Goal: Transaction & Acquisition: Purchase product/service

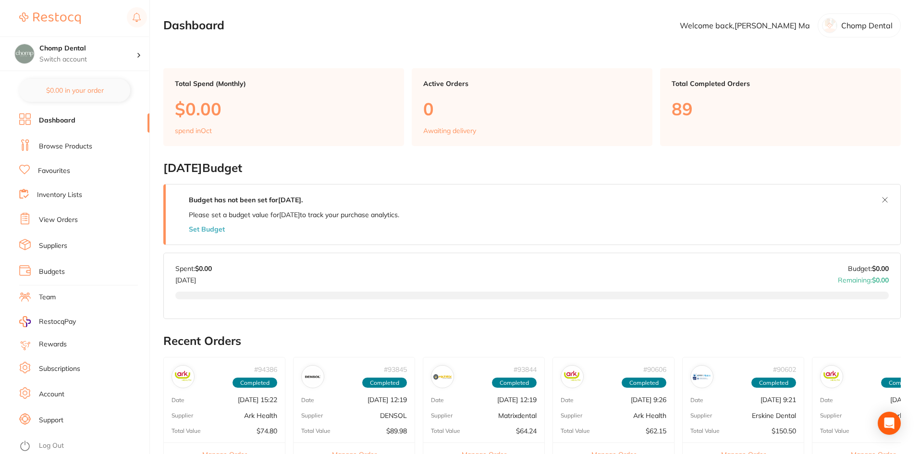
click at [61, 142] on link "Browse Products" at bounding box center [65, 147] width 53 height 10
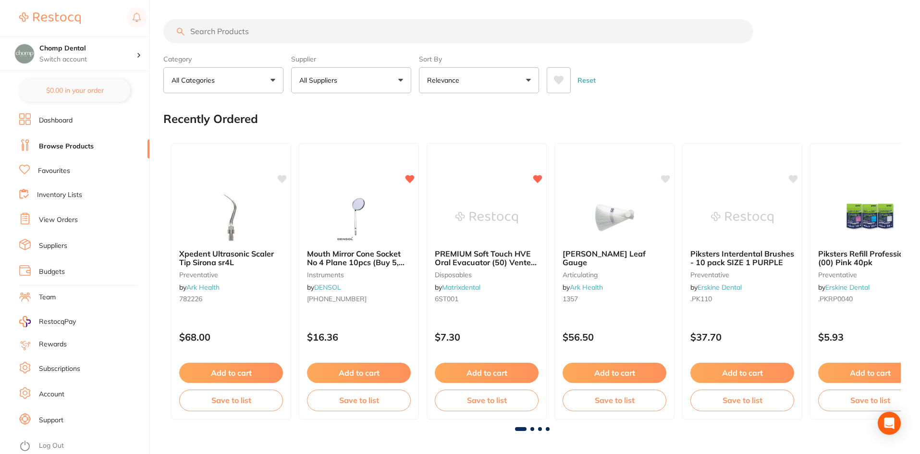
click at [66, 120] on link "Dashboard" at bounding box center [56, 121] width 34 height 10
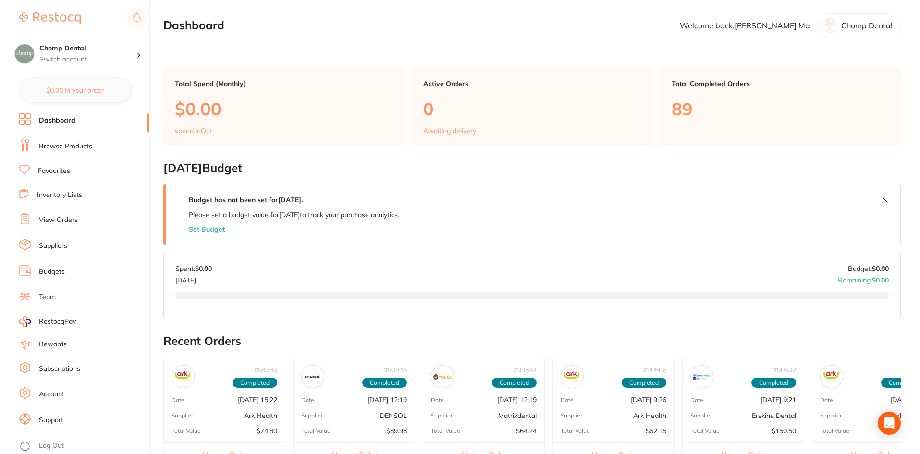
click at [59, 144] on link "Browse Products" at bounding box center [65, 147] width 53 height 10
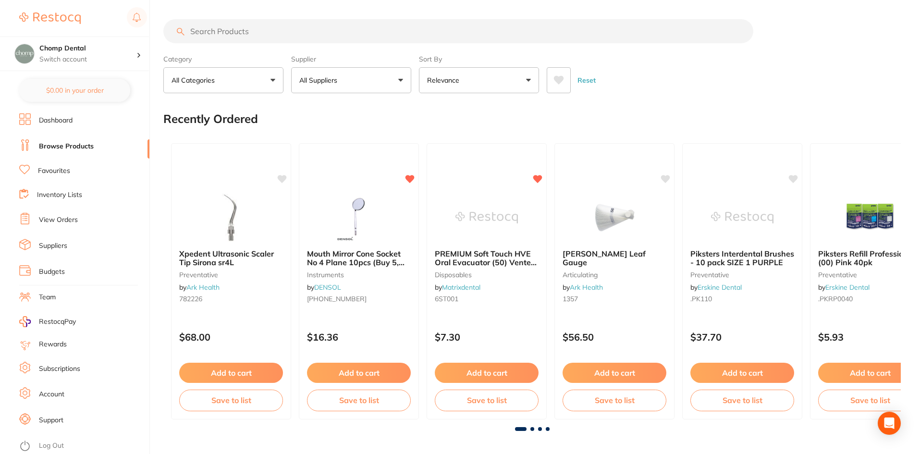
click at [407, 38] on input "search" at bounding box center [458, 31] width 590 height 24
type input "speedy wipes"
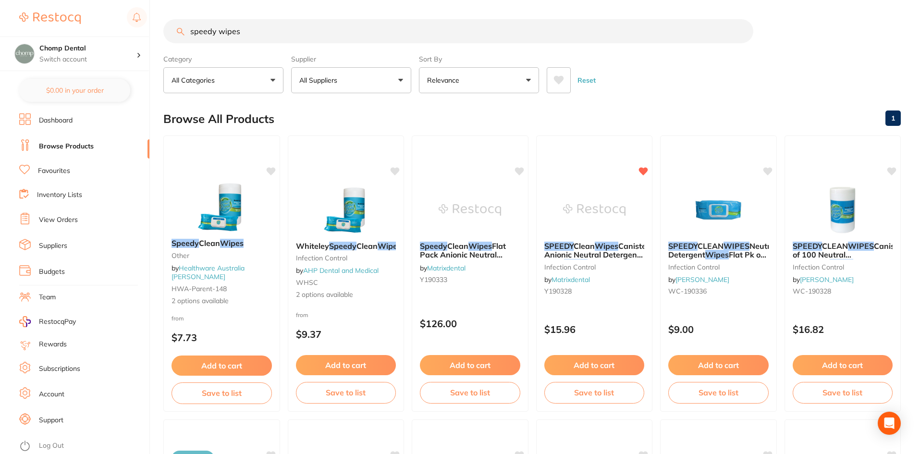
click at [103, 173] on li "Favourites" at bounding box center [84, 171] width 130 height 12
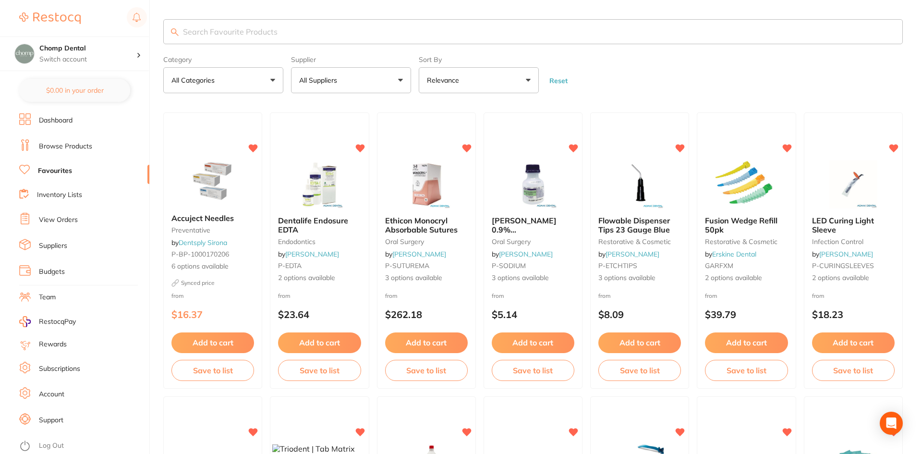
click at [288, 40] on input "search" at bounding box center [533, 31] width 740 height 25
type input "speedy wipes"
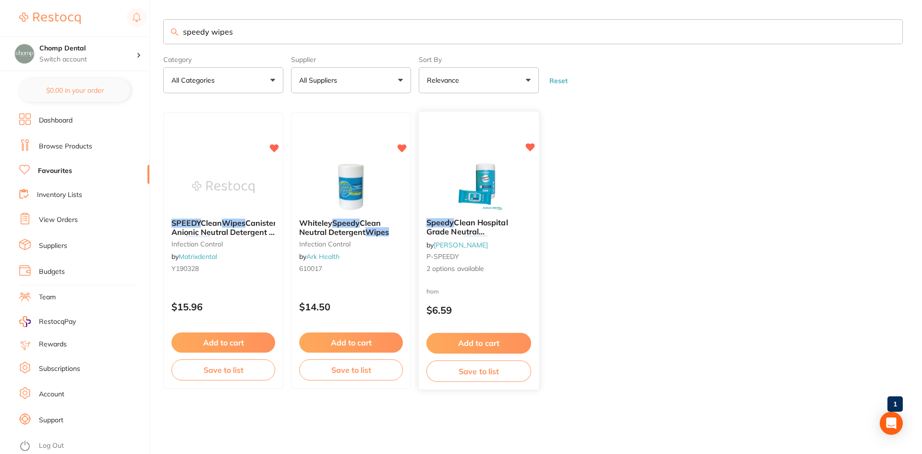
click at [508, 219] on span "Clean Hospital Grade Neutral Detergent" at bounding box center [467, 231] width 82 height 27
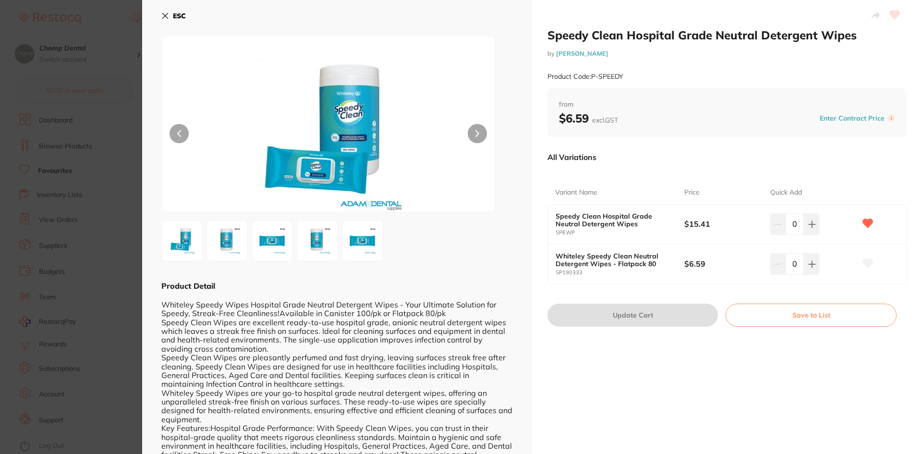
click at [0, 173] on section "Speedy Clean Hospital Grade Neutral Detergent Wipes by [PERSON_NAME] Product Co…" at bounding box center [461, 227] width 922 height 454
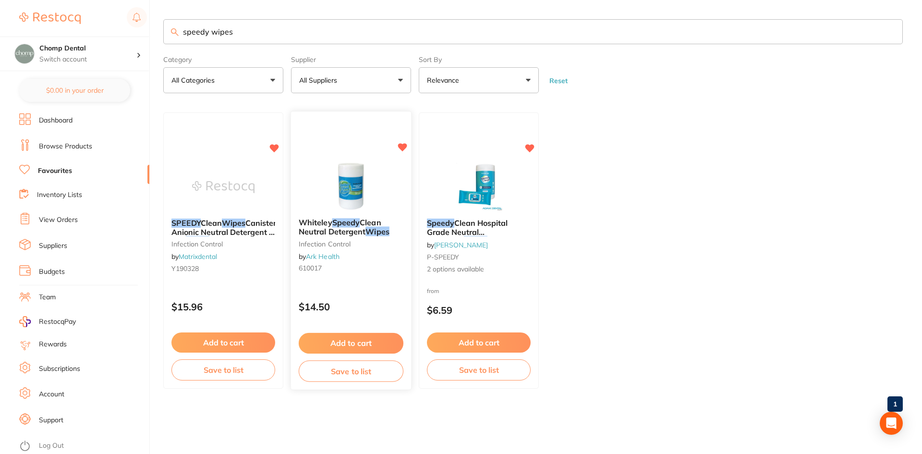
click at [307, 232] on span "Clean Neutral Detergent" at bounding box center [340, 227] width 83 height 19
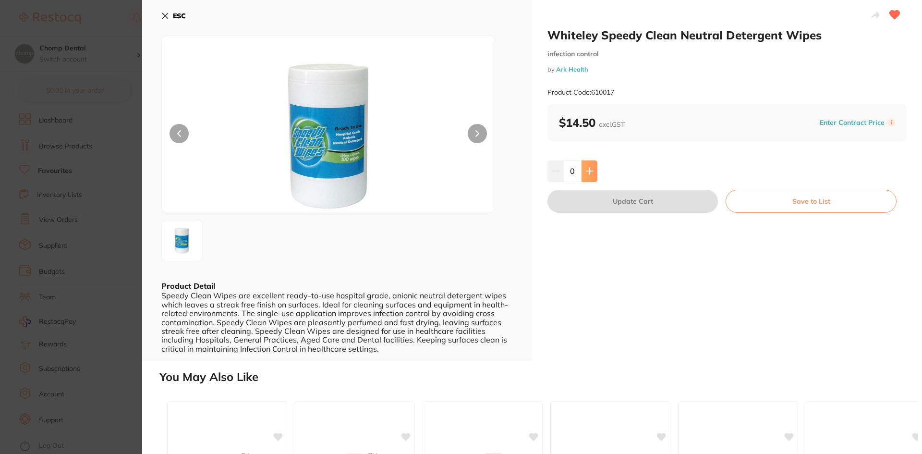
click at [588, 169] on icon at bounding box center [590, 171] width 8 height 8
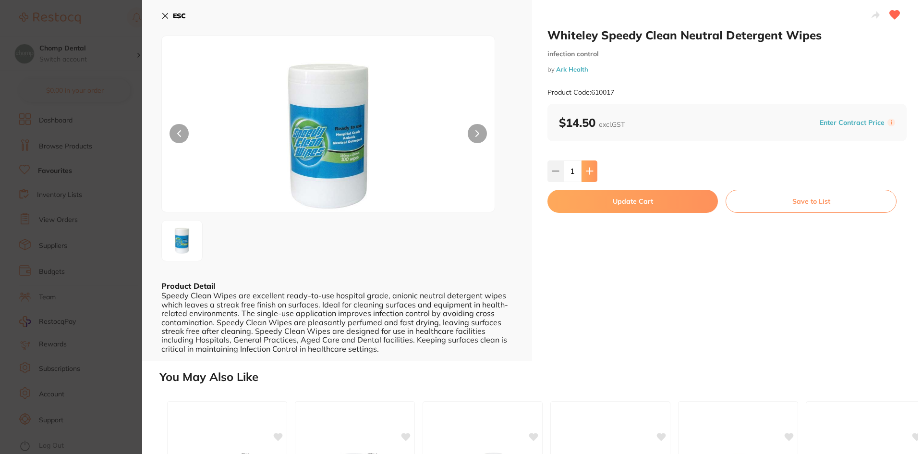
click at [588, 169] on icon at bounding box center [589, 171] width 6 height 6
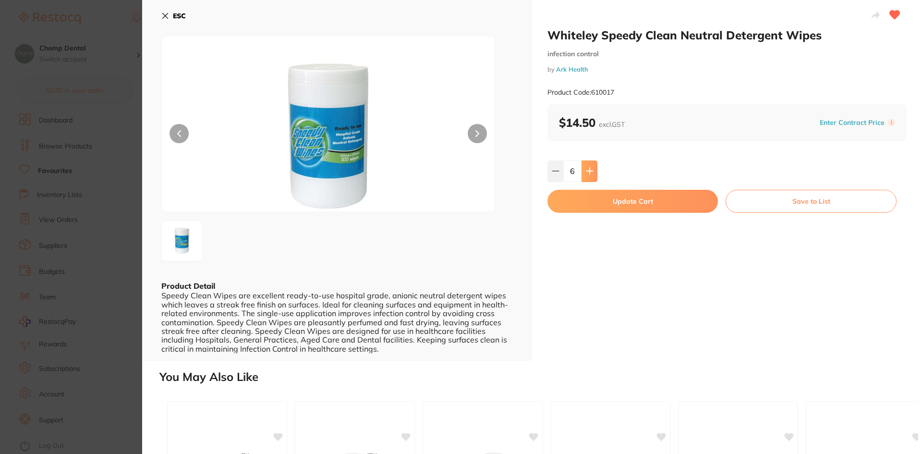
click at [588, 169] on icon at bounding box center [589, 171] width 6 height 6
click at [554, 168] on icon at bounding box center [556, 171] width 8 height 8
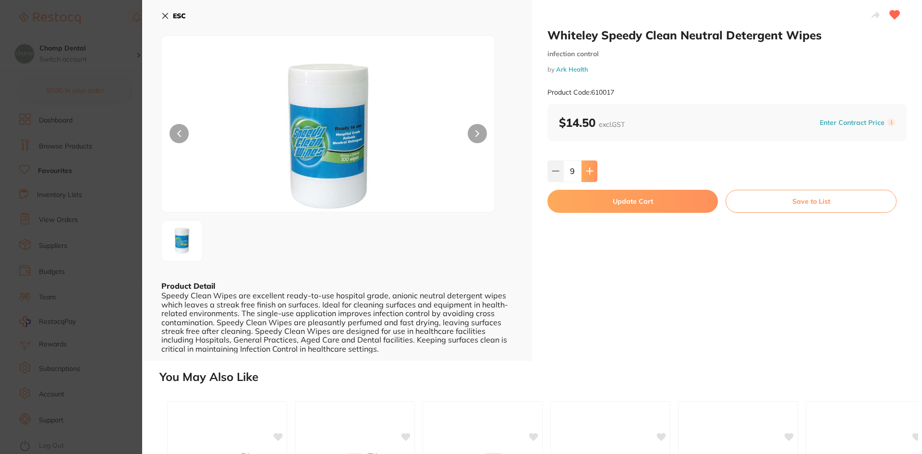
click at [590, 166] on button at bounding box center [590, 170] width 16 height 21
click at [590, 169] on icon at bounding box center [590, 171] width 8 height 8
type input "12"
click at [619, 194] on button "Update Cart" at bounding box center [632, 201] width 170 height 23
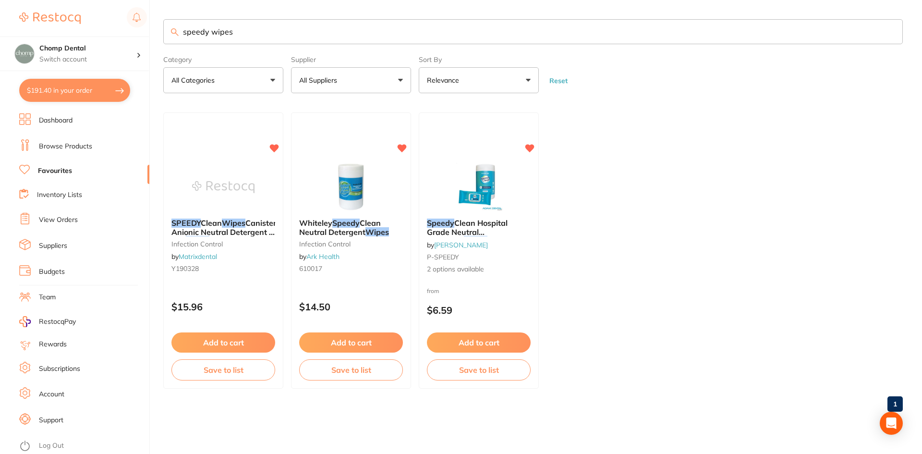
click at [35, 91] on button "$191.40 in your order" at bounding box center [74, 90] width 111 height 23
checkbox input "true"
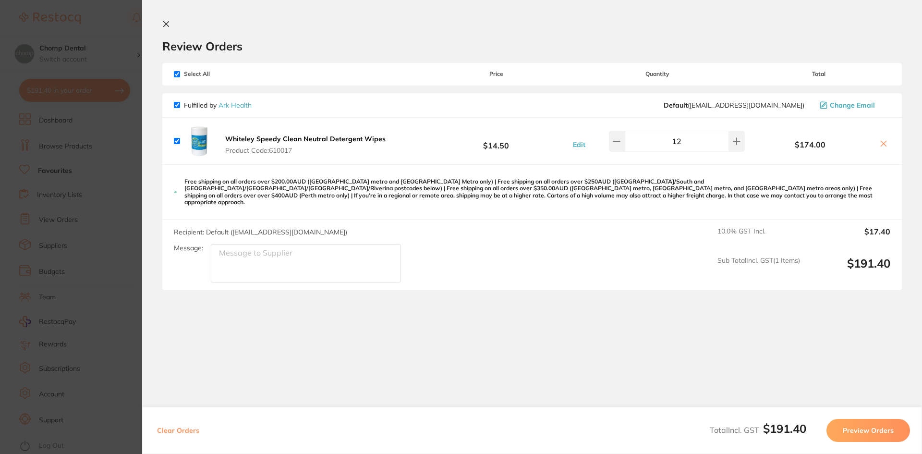
click at [45, 88] on section "Update RRP Set your pre negotiated price for this item. Item Agreed RRP (excl. …" at bounding box center [461, 227] width 922 height 454
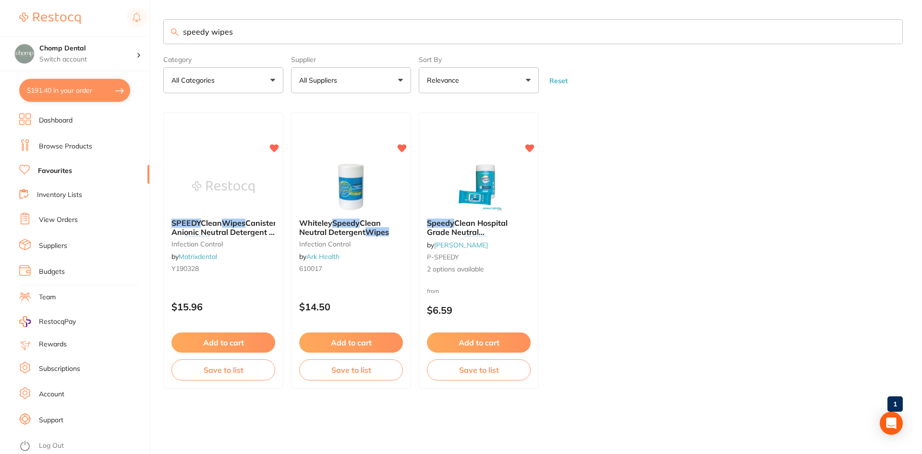
click at [718, 206] on ul "SPEEDY Clean Wipes Canister Anionic Neutral Detergent - 100 Wipes , 180x250mm i…" at bounding box center [533, 250] width 740 height 276
click at [98, 93] on button "$191.40 in your order" at bounding box center [74, 90] width 111 height 23
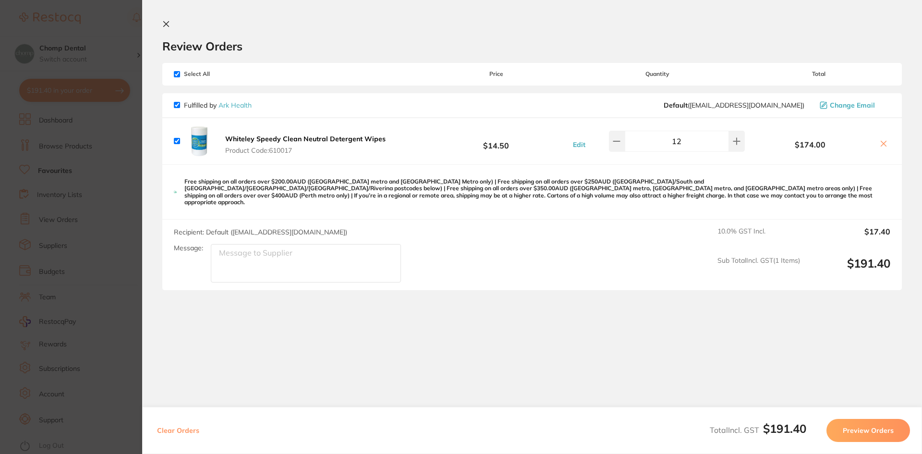
click at [867, 429] on button "Preview Orders" at bounding box center [868, 430] width 84 height 23
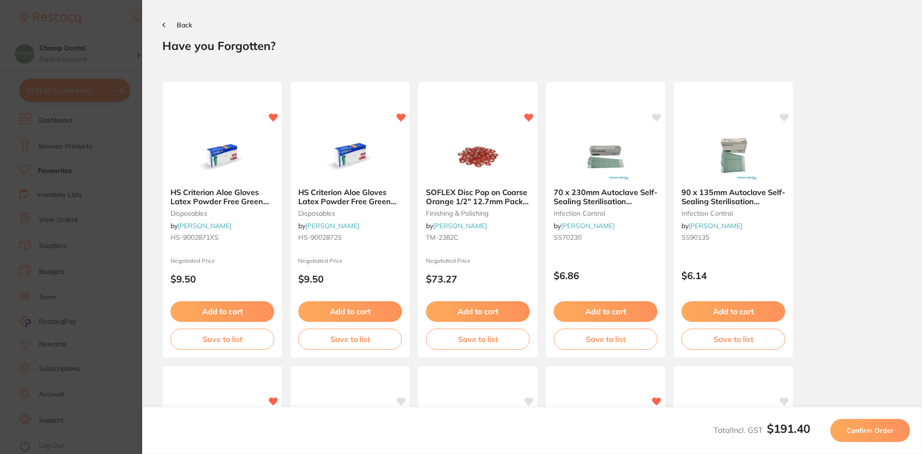
click at [874, 432] on span "Confirm Order" at bounding box center [870, 430] width 47 height 9
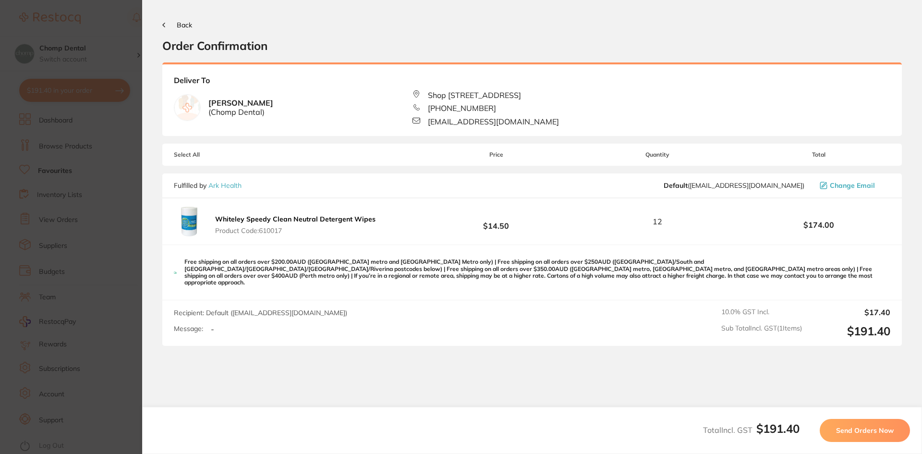
click at [867, 430] on span "Send Orders Now" at bounding box center [865, 430] width 58 height 9
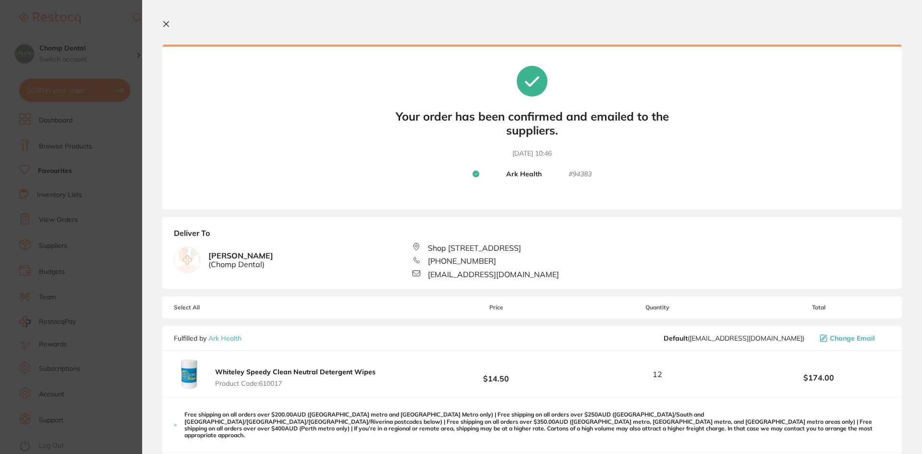
click at [36, 139] on section "Update RRP Set your pre negotiated price for this item. Item Agreed RRP (excl. …" at bounding box center [461, 227] width 922 height 454
